Goal: Information Seeking & Learning: Learn about a topic

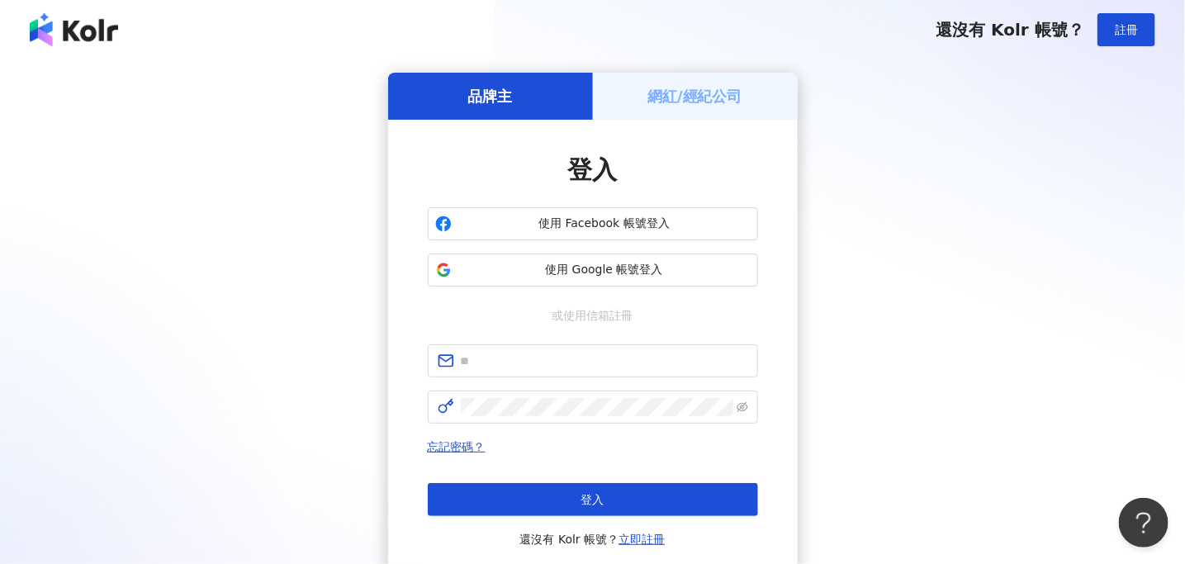
click at [651, 254] on button "使用 Google 帳號登入" at bounding box center [593, 270] width 330 height 33
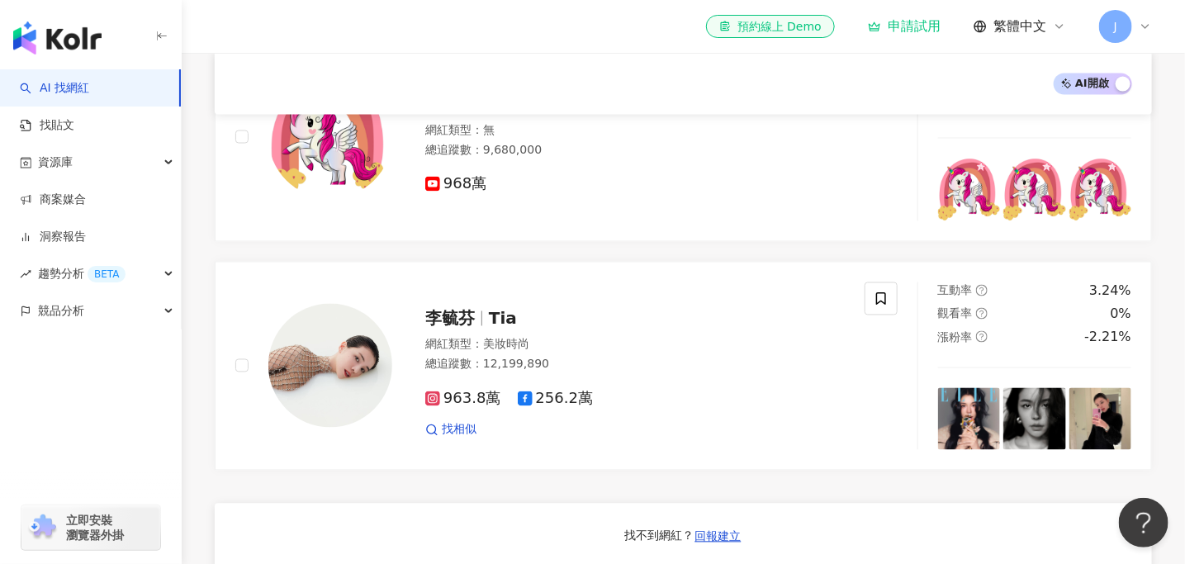
scroll to position [1074, 0]
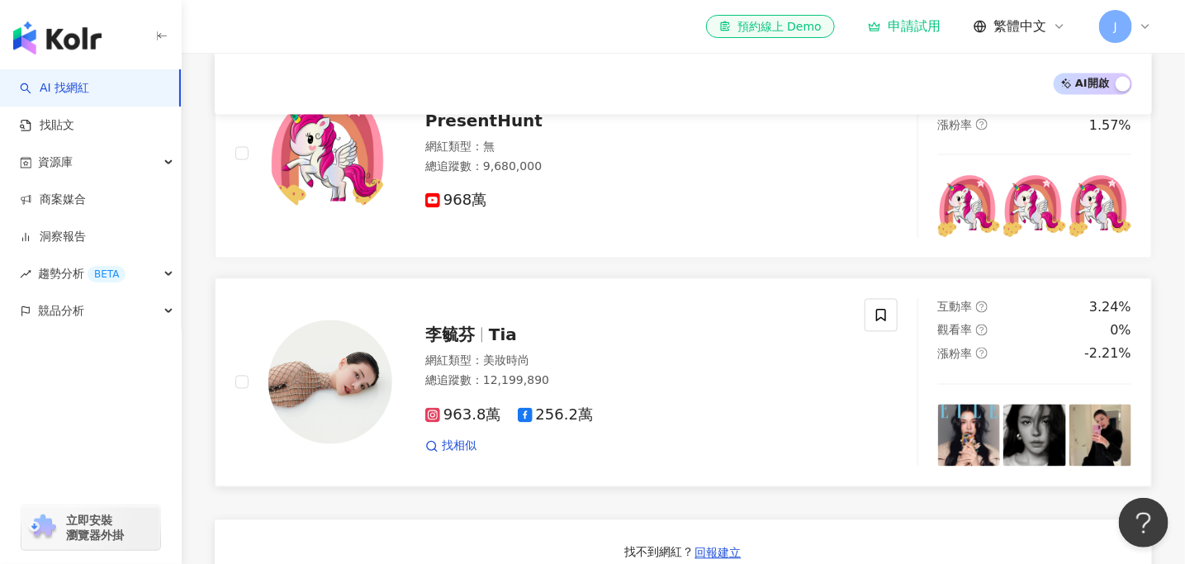
click at [709, 365] on div "網紅類型 ： 美妝時尚" at bounding box center [635, 361] width 420 height 17
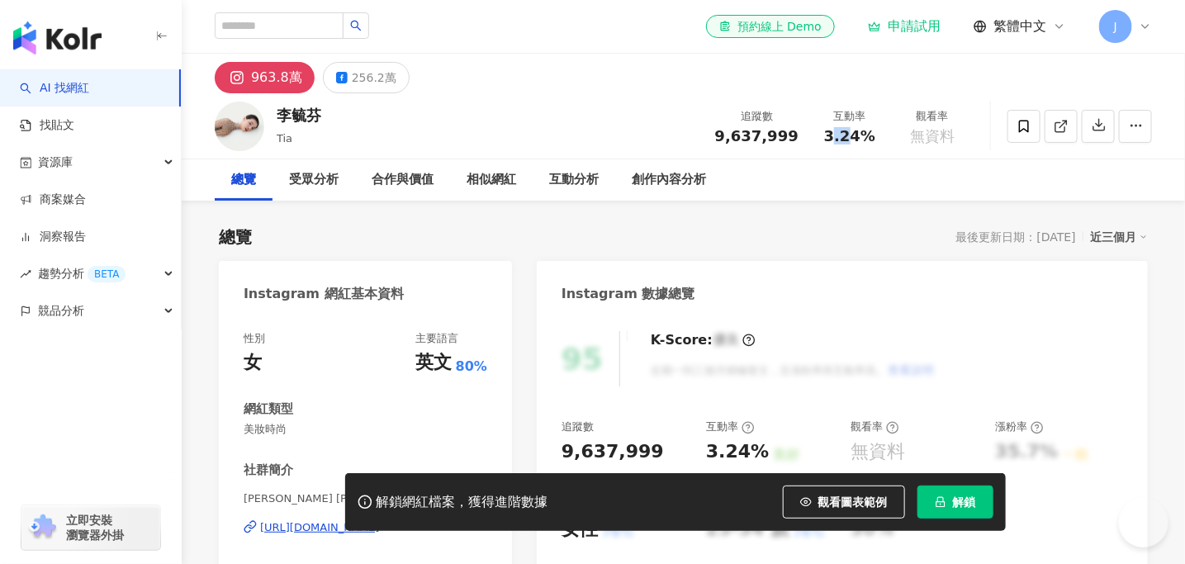
drag, startPoint x: 836, startPoint y: 135, endPoint x: 868, endPoint y: 139, distance: 32.4
click at [868, 139] on span "3.24%" at bounding box center [849, 136] width 51 height 17
drag, startPoint x: 927, startPoint y: 142, endPoint x: 965, endPoint y: 149, distance: 38.6
click at [965, 149] on div "追蹤數 9,637,999 互動率 3.24% 觀看率 無資料" at bounding box center [839, 126] width 268 height 49
click at [386, 77] on div "256.2萬" at bounding box center [374, 77] width 45 height 23
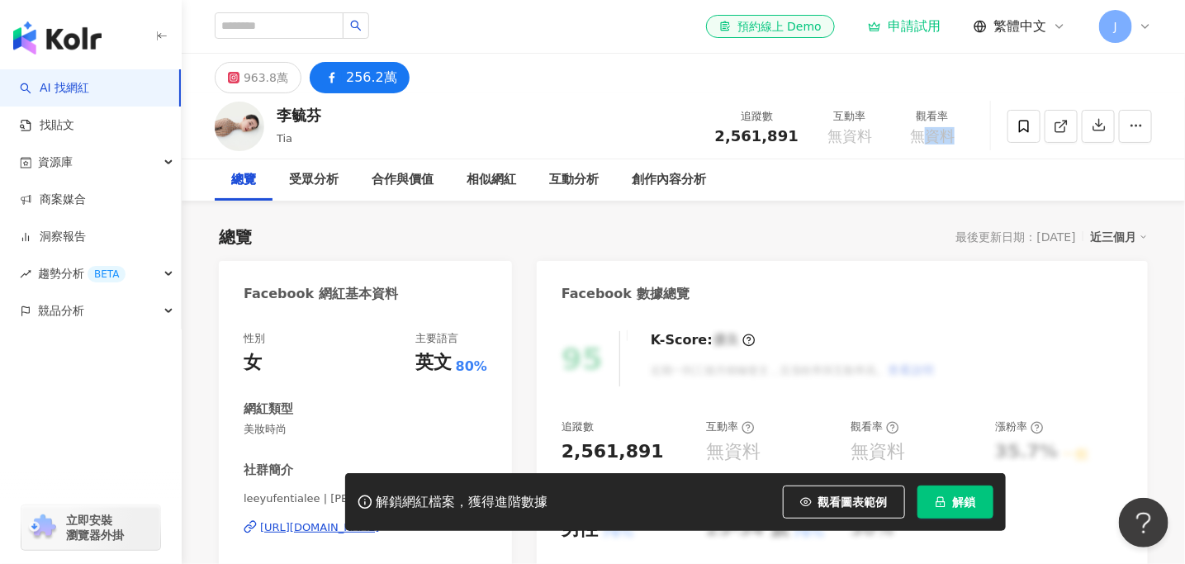
click at [847, 133] on span "無資料" at bounding box center [850, 136] width 45 height 17
click at [929, 136] on span "無資料" at bounding box center [932, 136] width 45 height 17
click at [241, 78] on button "963.8萬" at bounding box center [258, 77] width 87 height 31
